Goal: Navigation & Orientation: Understand site structure

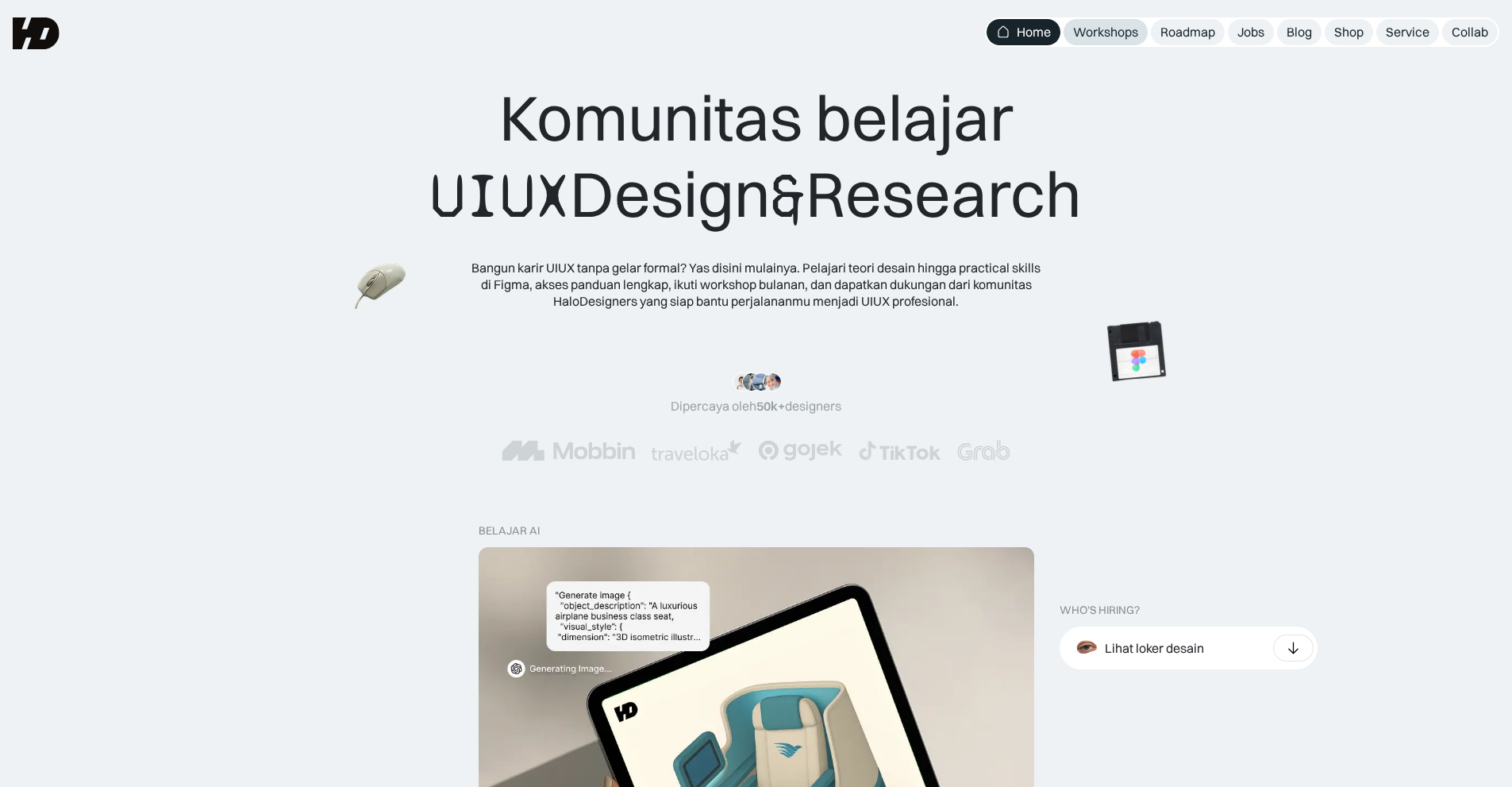
click at [1106, 34] on div "Workshops" at bounding box center [1105, 32] width 65 height 17
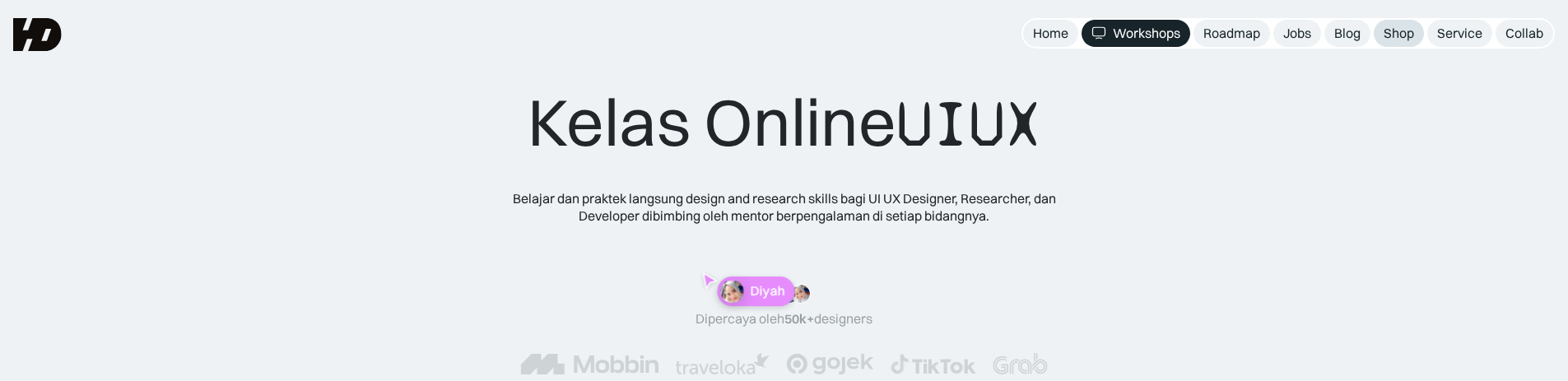
click at [1384, 34] on link "Shop" at bounding box center [1399, 33] width 50 height 27
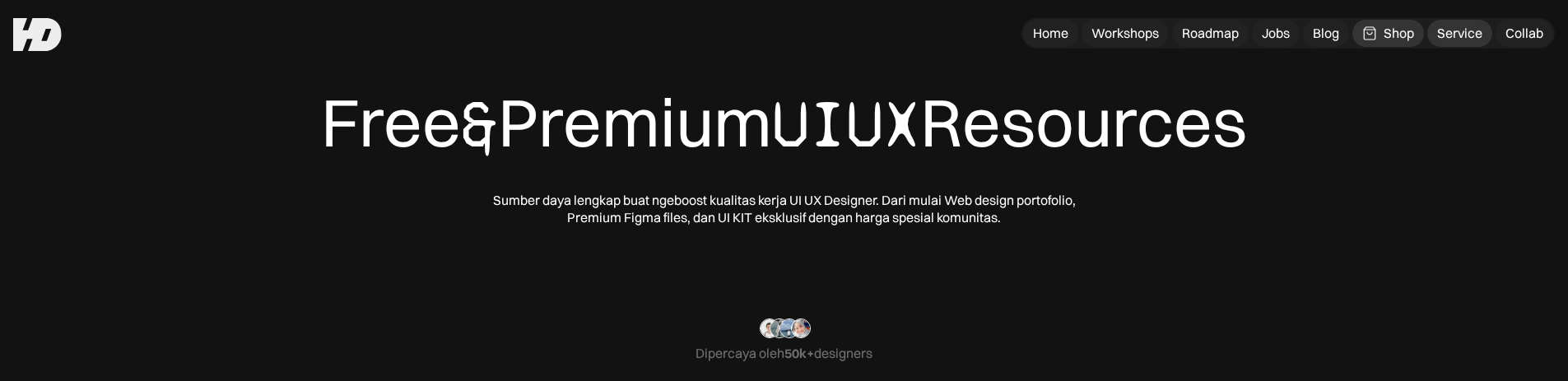
click at [1484, 35] on link "Service" at bounding box center [1460, 33] width 65 height 27
click at [1523, 33] on div "Collab" at bounding box center [1524, 33] width 38 height 18
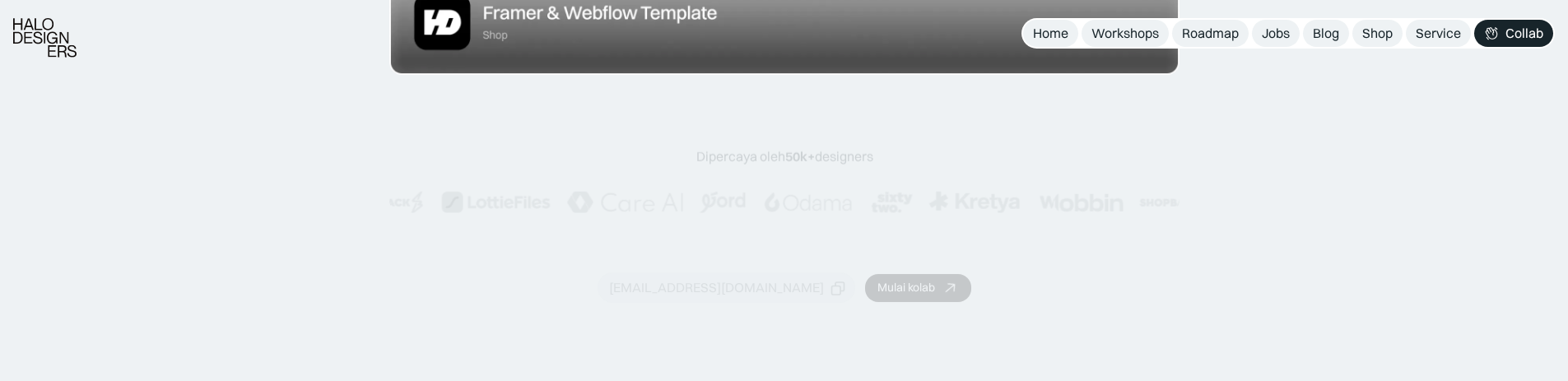
scroll to position [659, 0]
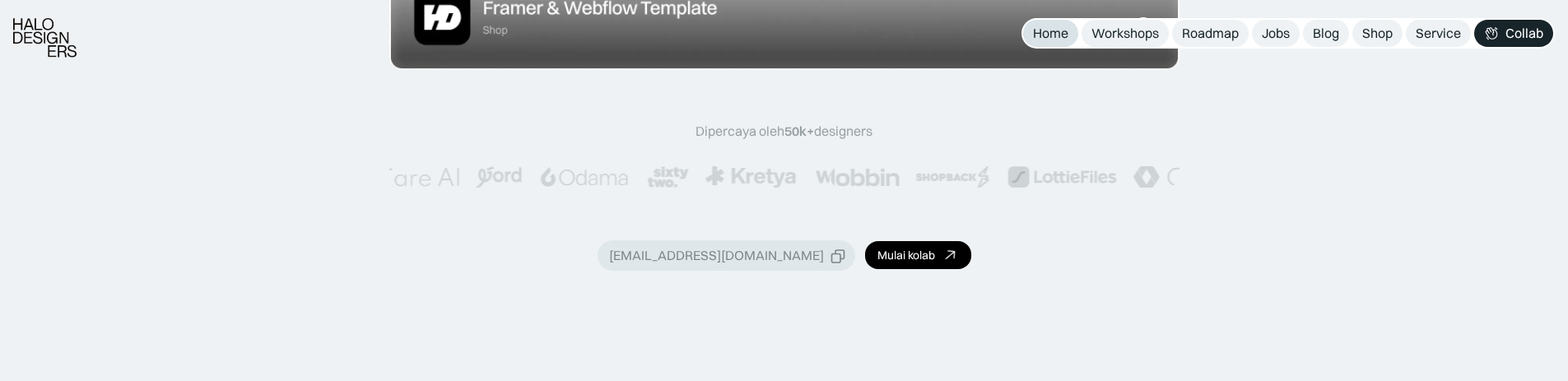
click at [1057, 36] on div "Home" at bounding box center [1050, 33] width 35 height 18
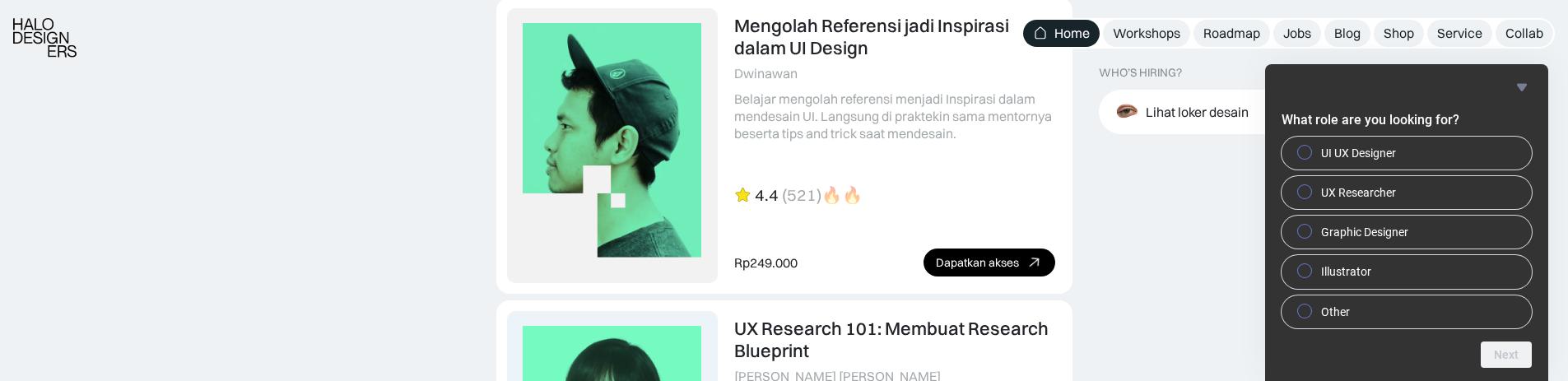
scroll to position [4200, 0]
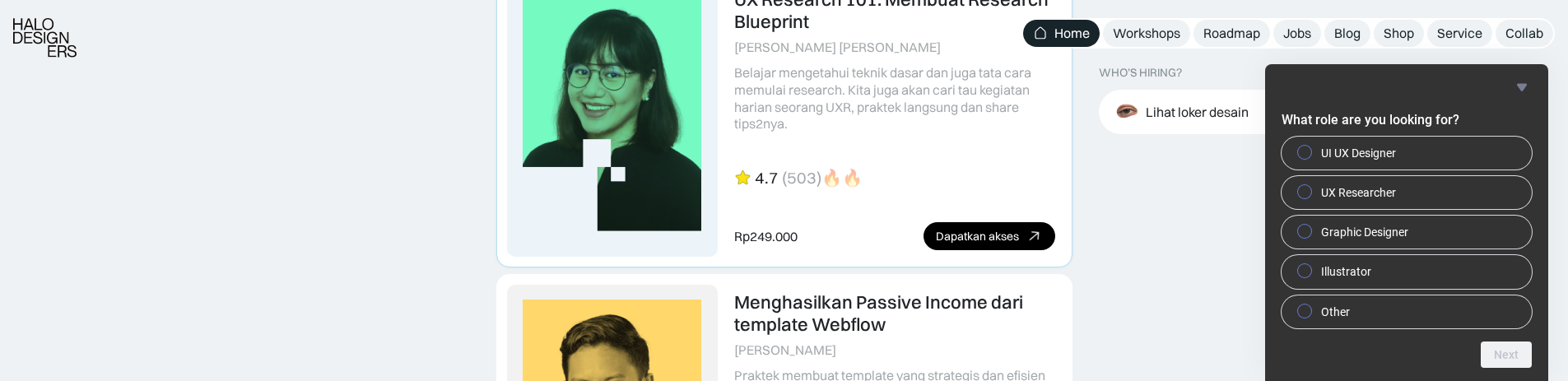
click at [946, 226] on link "Dapatkan akses" at bounding box center [990, 236] width 132 height 28
